Goal: Task Accomplishment & Management: Manage account settings

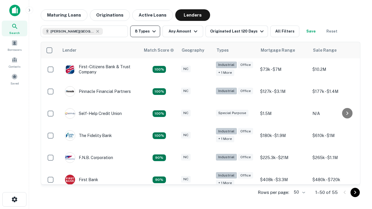
click at [145, 31] on button "8 Types" at bounding box center [145, 32] width 30 height 12
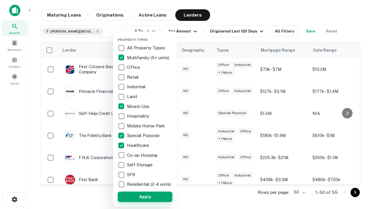
click at [145, 197] on button "Apply" at bounding box center [145, 197] width 55 height 10
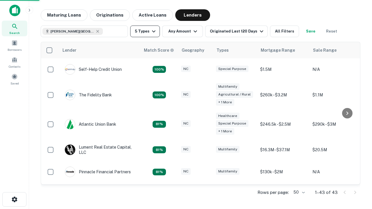
click at [145, 31] on button "5 Types" at bounding box center [145, 32] width 30 height 12
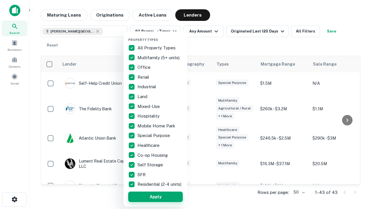
click at [156, 197] on button "Apply" at bounding box center [155, 197] width 55 height 10
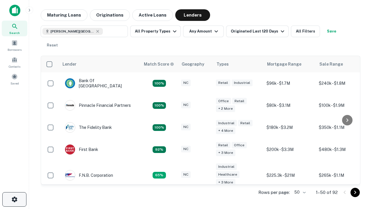
click at [14, 200] on icon "button" at bounding box center [14, 199] width 7 height 7
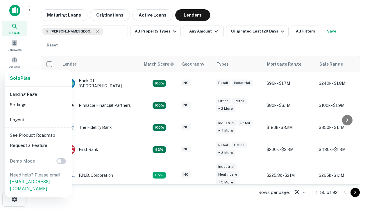
click at [38, 120] on li "Logout" at bounding box center [39, 120] width 62 height 10
